Goal: Find contact information: Find contact information

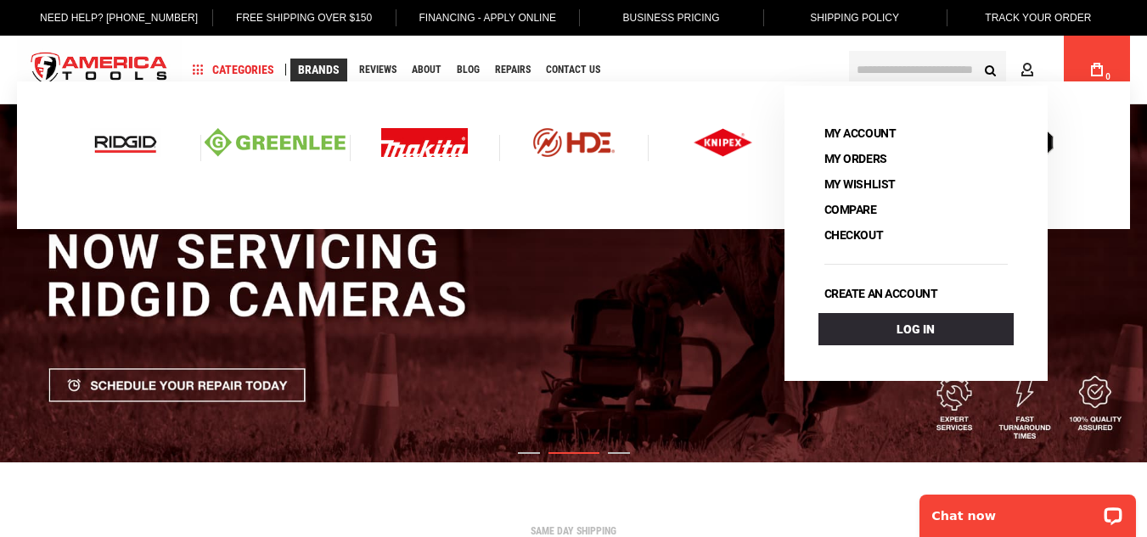
click at [300, 149] on img at bounding box center [275, 142] width 141 height 29
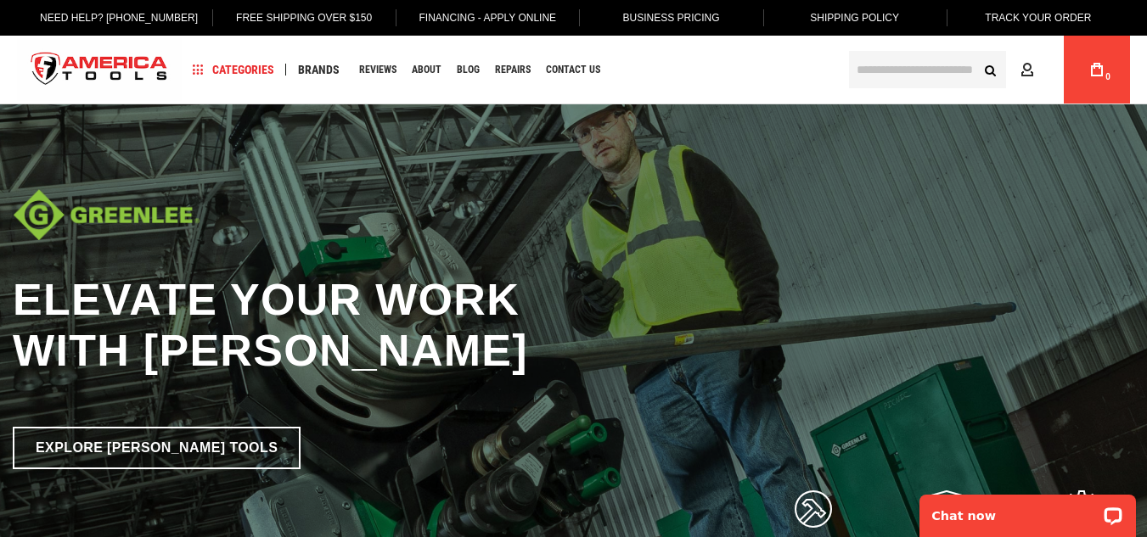
click at [1146, 0] on html "The store will not work correctly in the case when cookies are disabled. Langua…" at bounding box center [573, 268] width 1147 height 537
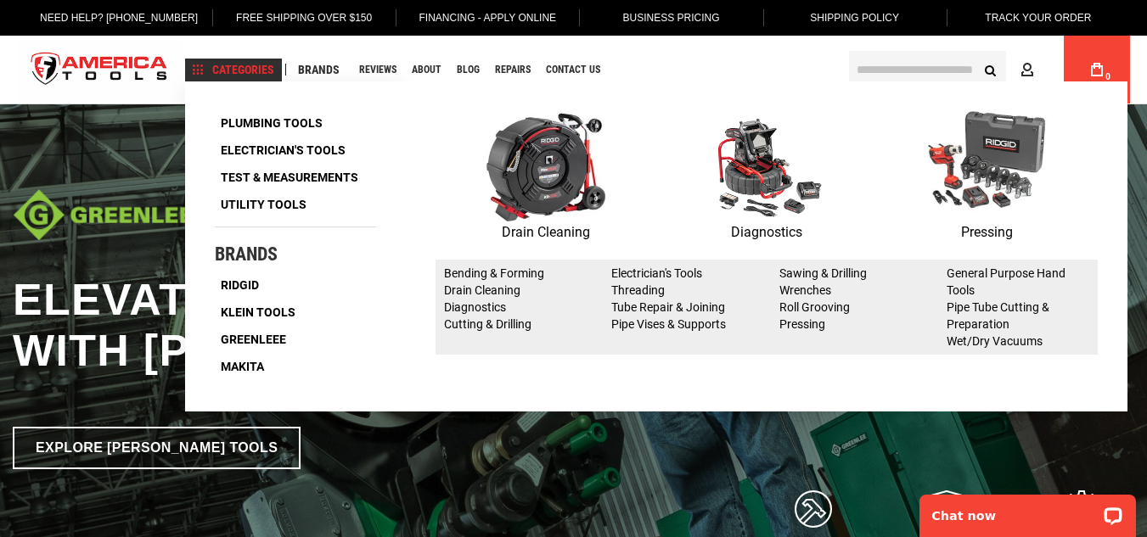
drag, startPoint x: 325, startPoint y: 69, endPoint x: 256, endPoint y: 64, distance: 69.0
click at [256, 64] on span "Categories" at bounding box center [234, 70] width 82 height 12
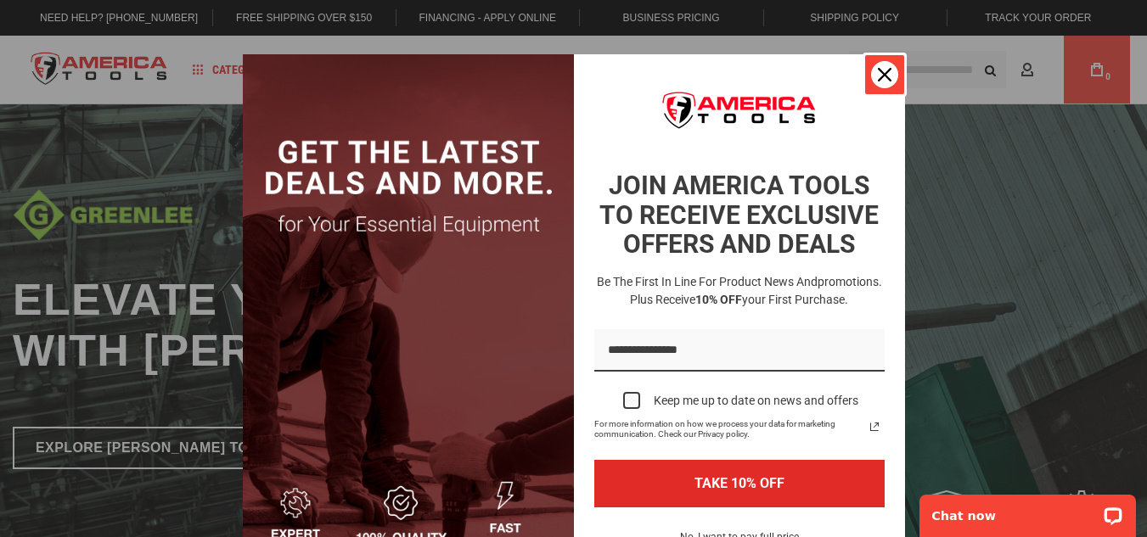
click at [884, 84] on div "Close" at bounding box center [884, 74] width 27 height 27
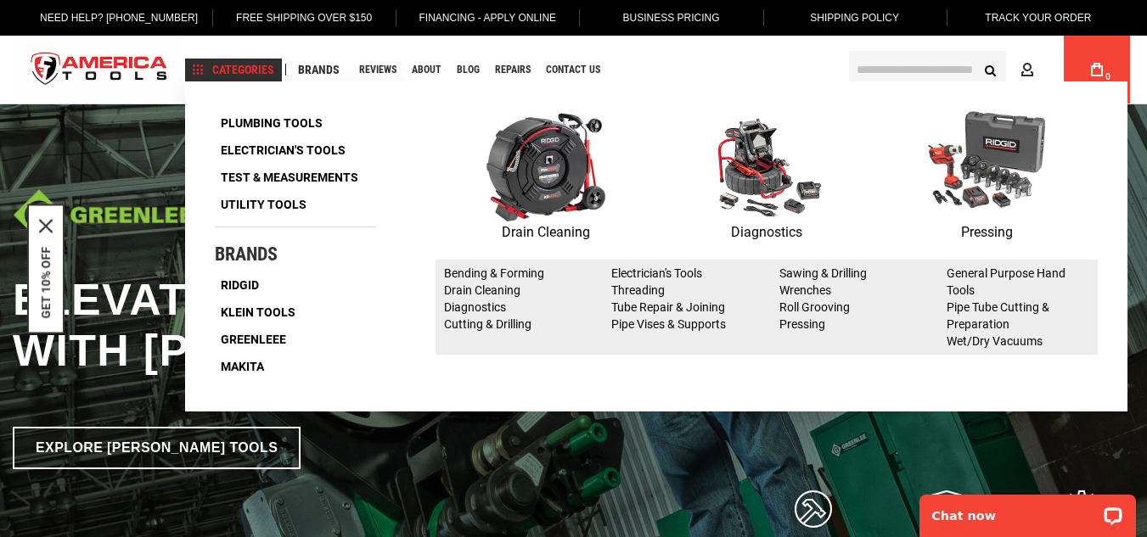
click at [255, 66] on span "Categories" at bounding box center [234, 70] width 82 height 12
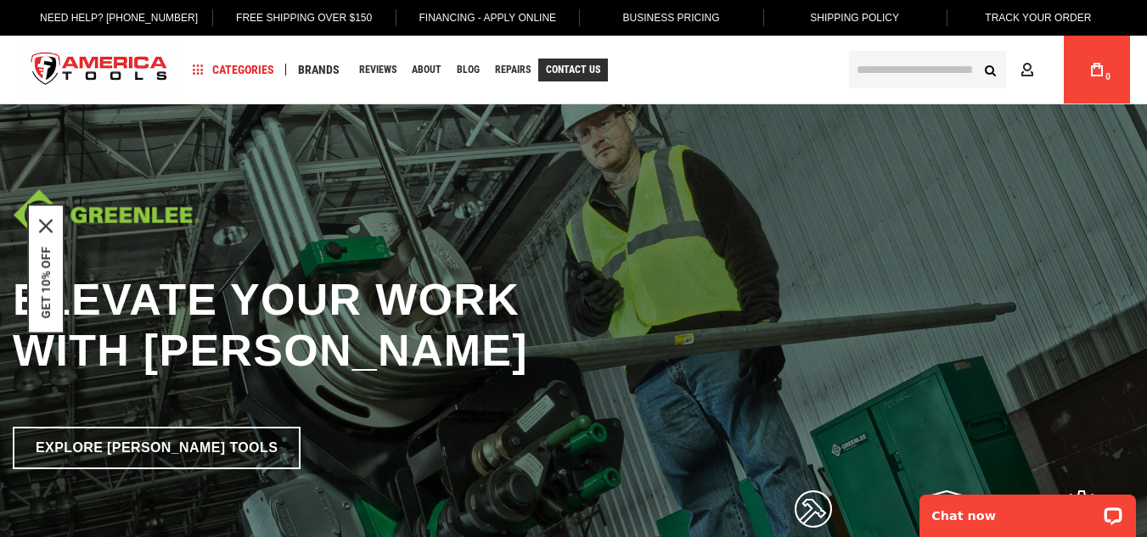
click at [559, 65] on span "Contact Us" at bounding box center [573, 70] width 54 height 10
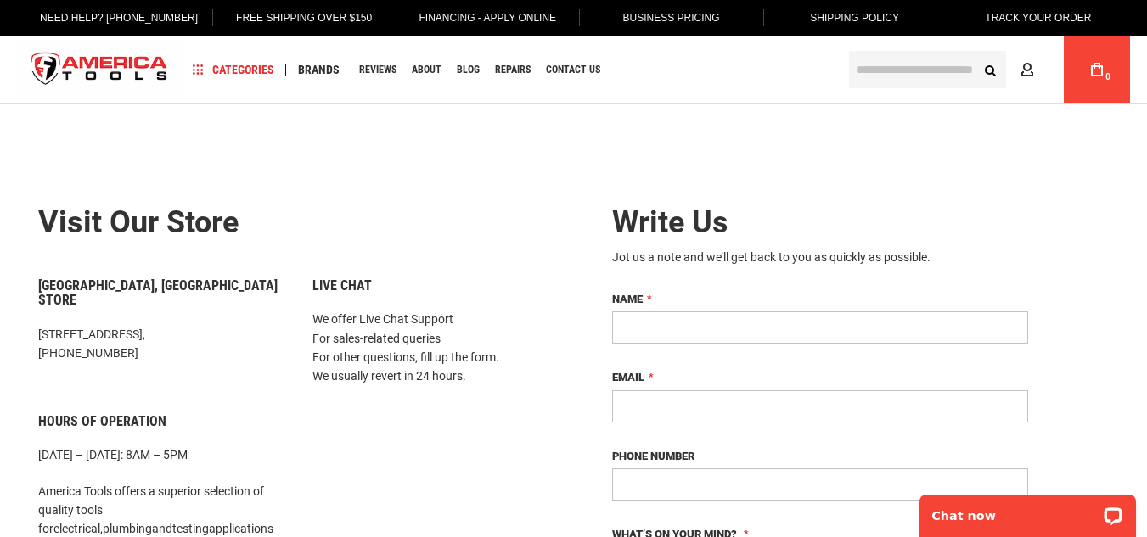
drag, startPoint x: 143, startPoint y: 338, endPoint x: 32, endPoint y: 338, distance: 110.4
copy p "[PHONE_NUMBER]"
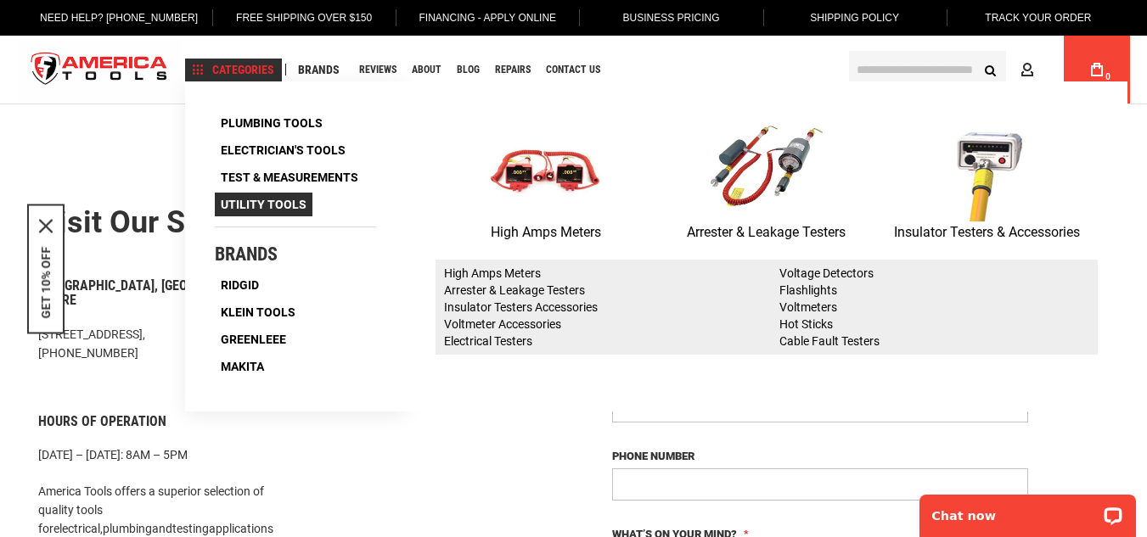
click at [282, 205] on span "Utility Tools" at bounding box center [264, 205] width 86 height 12
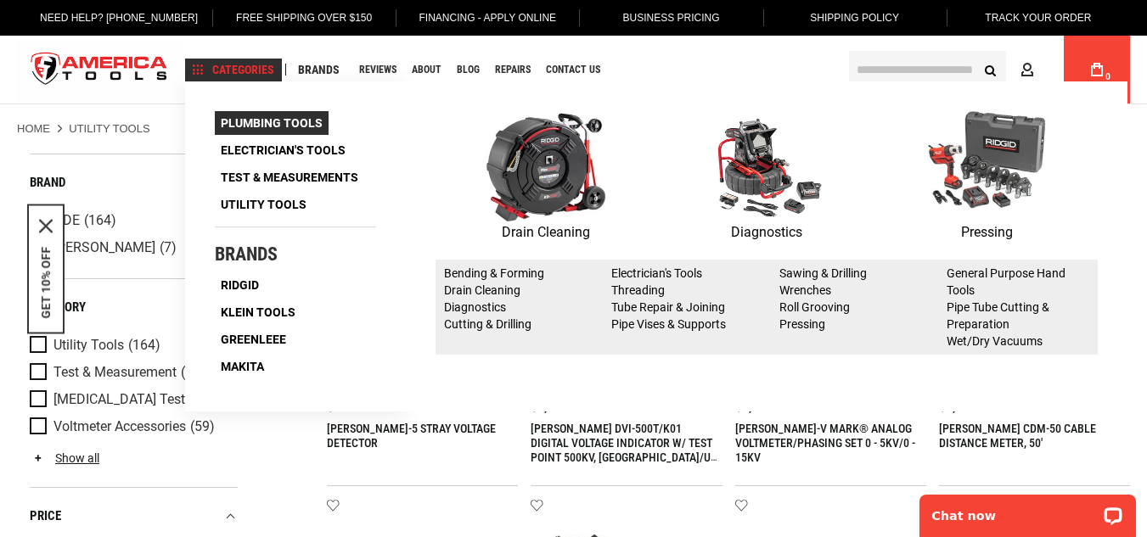
click at [271, 121] on span "Plumbing Tools" at bounding box center [272, 123] width 102 height 12
